Goal: Task Accomplishment & Management: Manage account settings

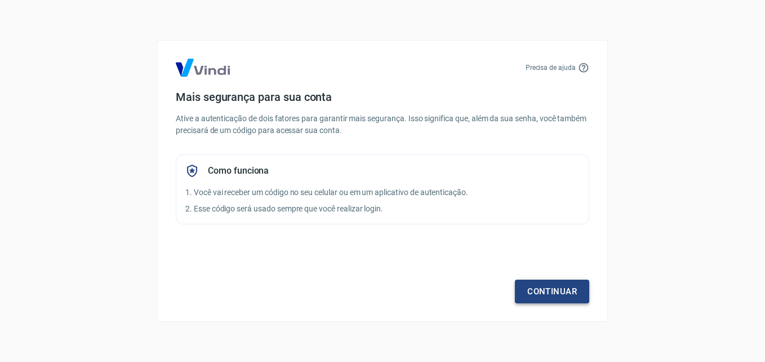
click at [541, 286] on link "Continuar" at bounding box center [552, 291] width 74 height 24
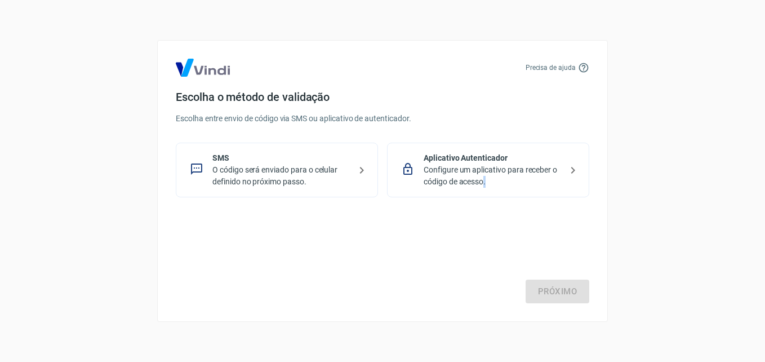
click at [541, 286] on div "Próximo" at bounding box center [382, 257] width 413 height 92
click at [364, 194] on div "SMS O código será enviado para o celular definido no próximo passo." at bounding box center [277, 170] width 202 height 55
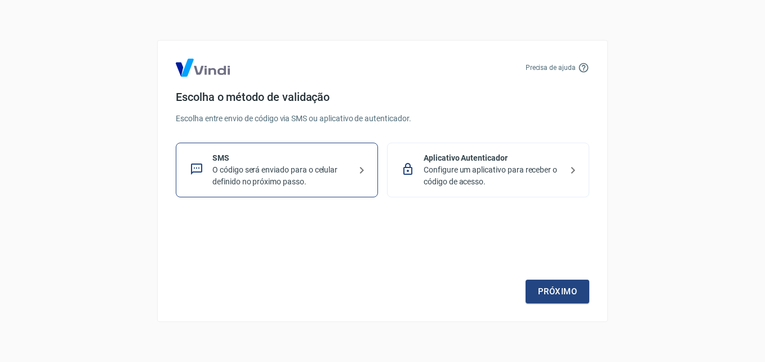
click at [241, 179] on p "O código será enviado para o celular definido no próximo passo." at bounding box center [281, 176] width 138 height 24
click at [319, 153] on p "SMS" at bounding box center [281, 158] width 138 height 12
click at [470, 168] on p "Configure um aplicativo para receber o código de acesso." at bounding box center [493, 176] width 138 height 24
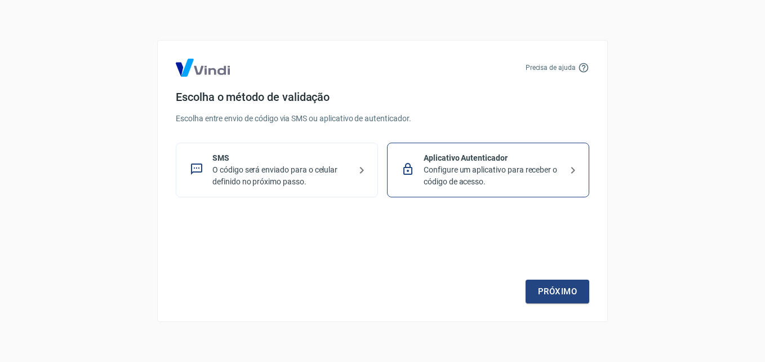
click at [311, 157] on p "SMS" at bounding box center [281, 158] width 138 height 12
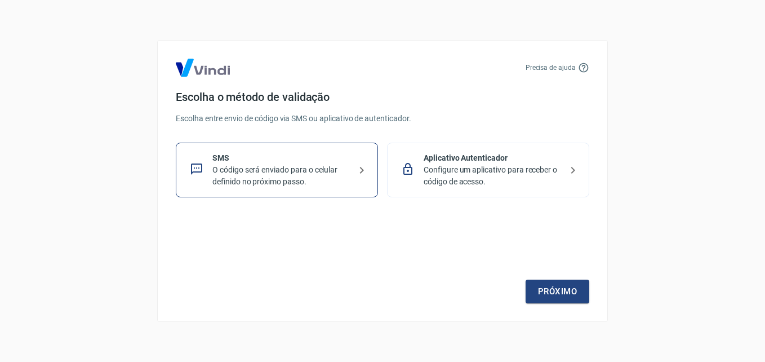
click at [277, 157] on p "SMS" at bounding box center [281, 158] width 138 height 12
click at [580, 284] on link "Próximo" at bounding box center [558, 291] width 64 height 24
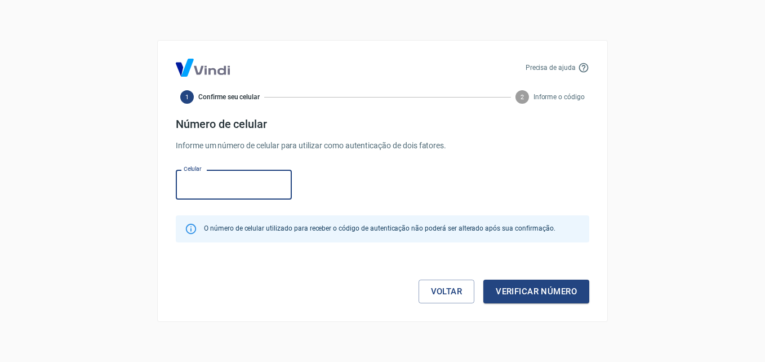
paste input "[PHONE_NUMBER]"
click at [196, 176] on input "Celular" at bounding box center [234, 185] width 116 height 30
type input "[PHONE_NUMBER]"
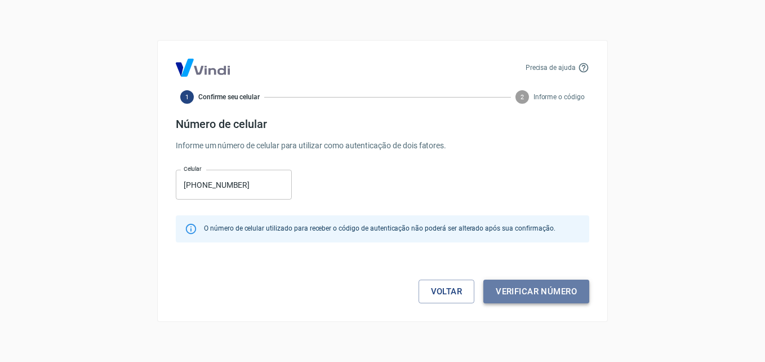
click at [551, 289] on button "Verificar número" at bounding box center [536, 291] width 106 height 24
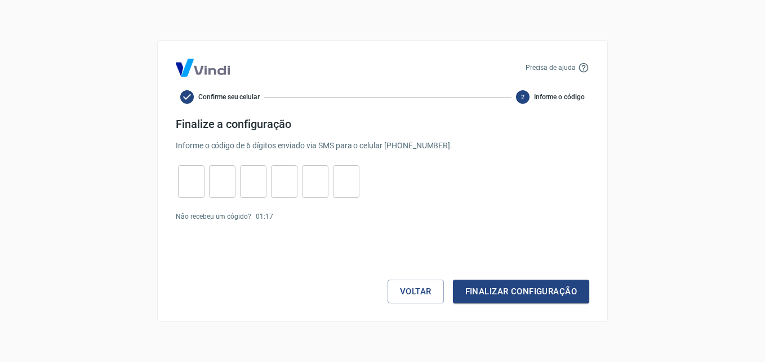
click at [185, 182] on input "tel" at bounding box center [191, 182] width 26 height 24
type input "9"
type input "7"
type input "4"
type input "9"
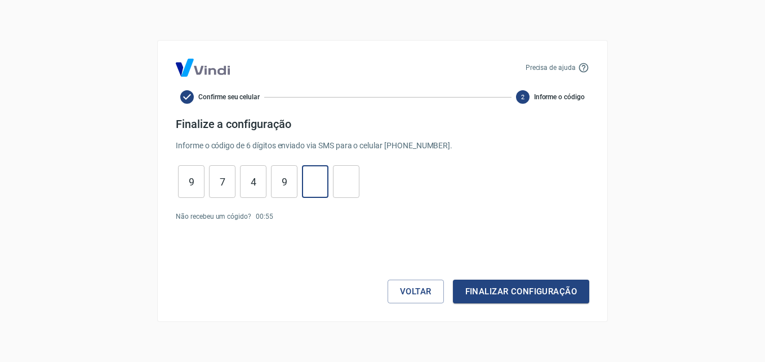
type input "5"
click at [453, 279] on button "Finalizar configuração" at bounding box center [521, 291] width 136 height 24
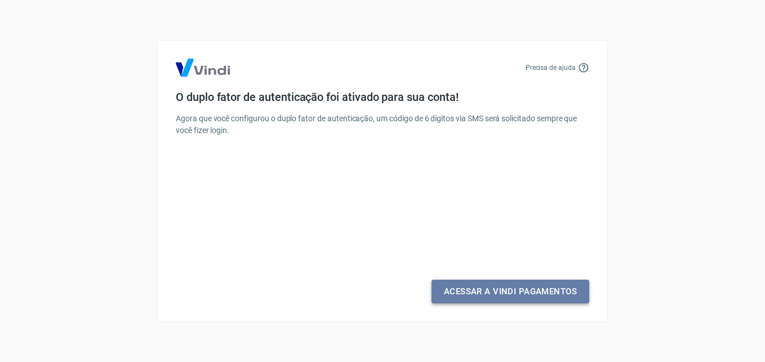
click at [507, 289] on link "Acessar a Vindi Pagamentos" at bounding box center [510, 291] width 158 height 24
